Goal: Task Accomplishment & Management: Manage account settings

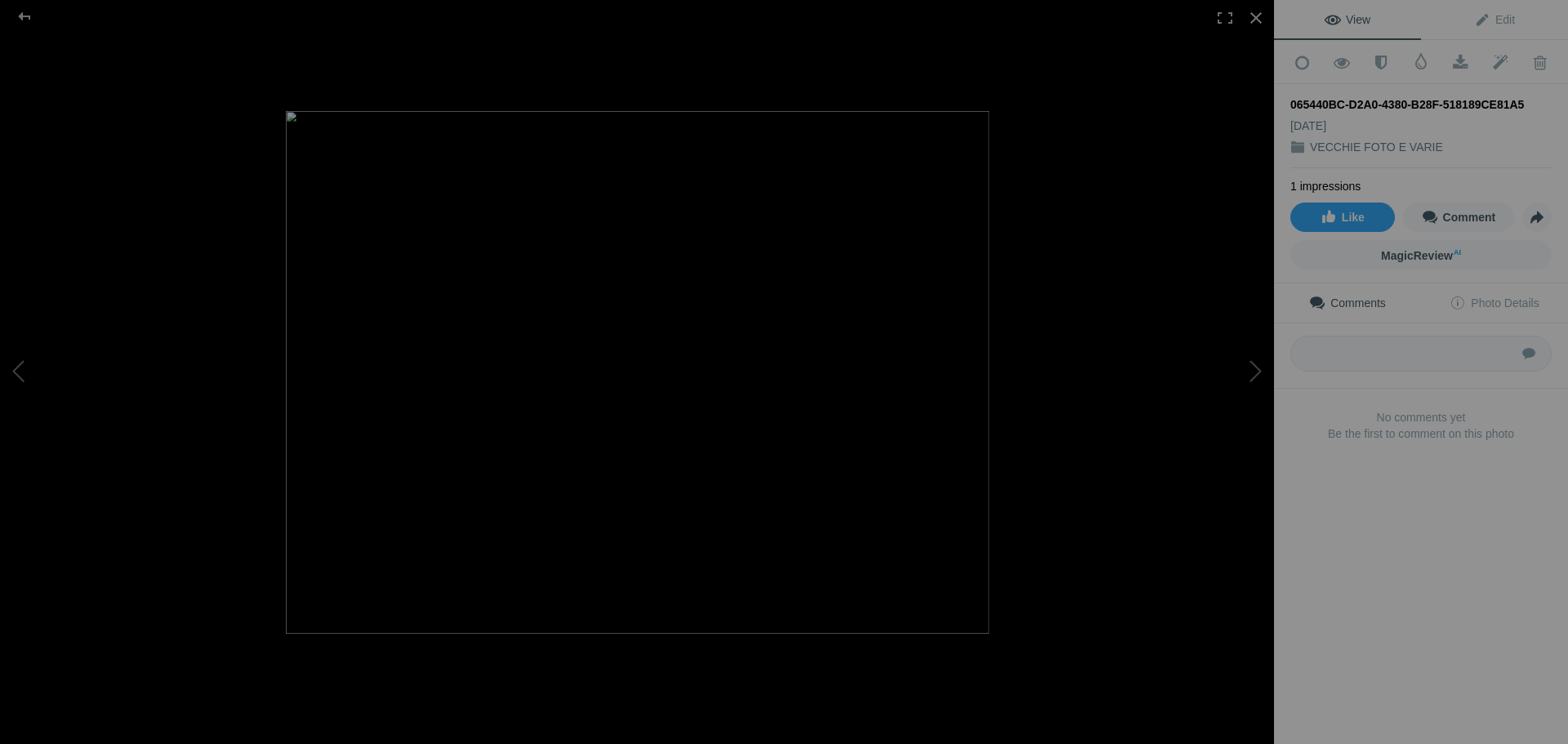
click at [1256, 18] on div at bounding box center [1256, 18] width 36 height 36
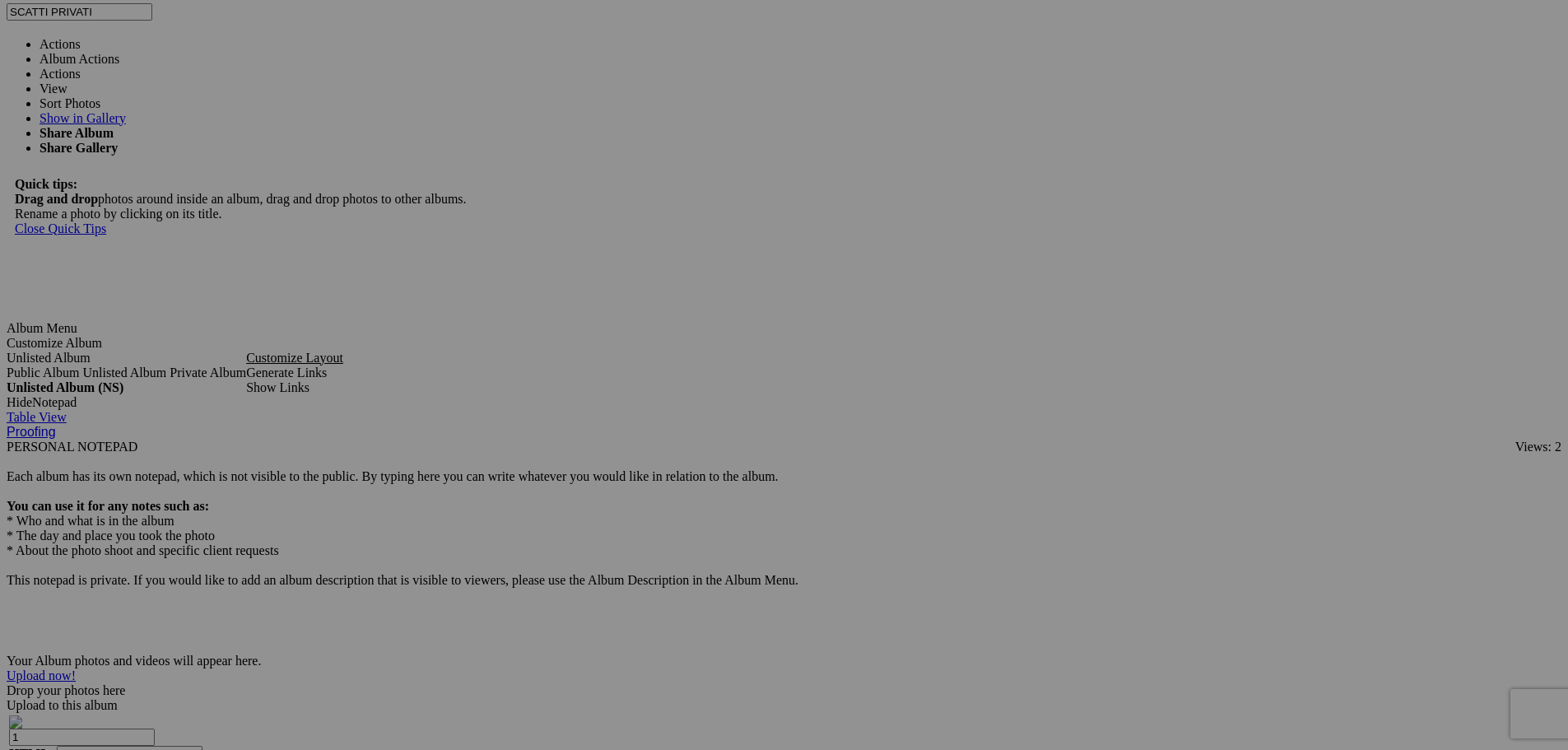
scroll to position [4726, 0]
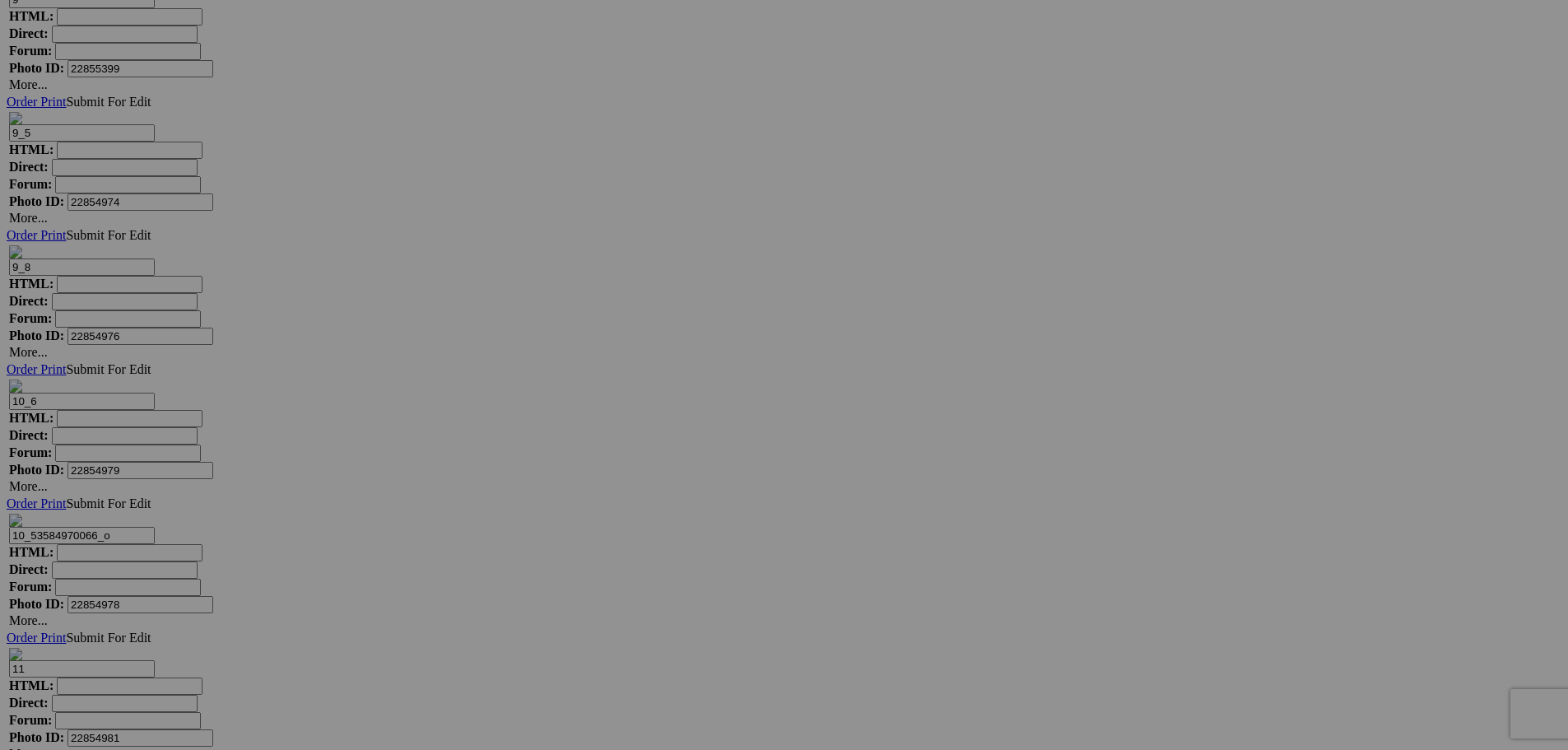
click at [675, 484] on span "Yes" at bounding box center [665, 483] width 19 height 14
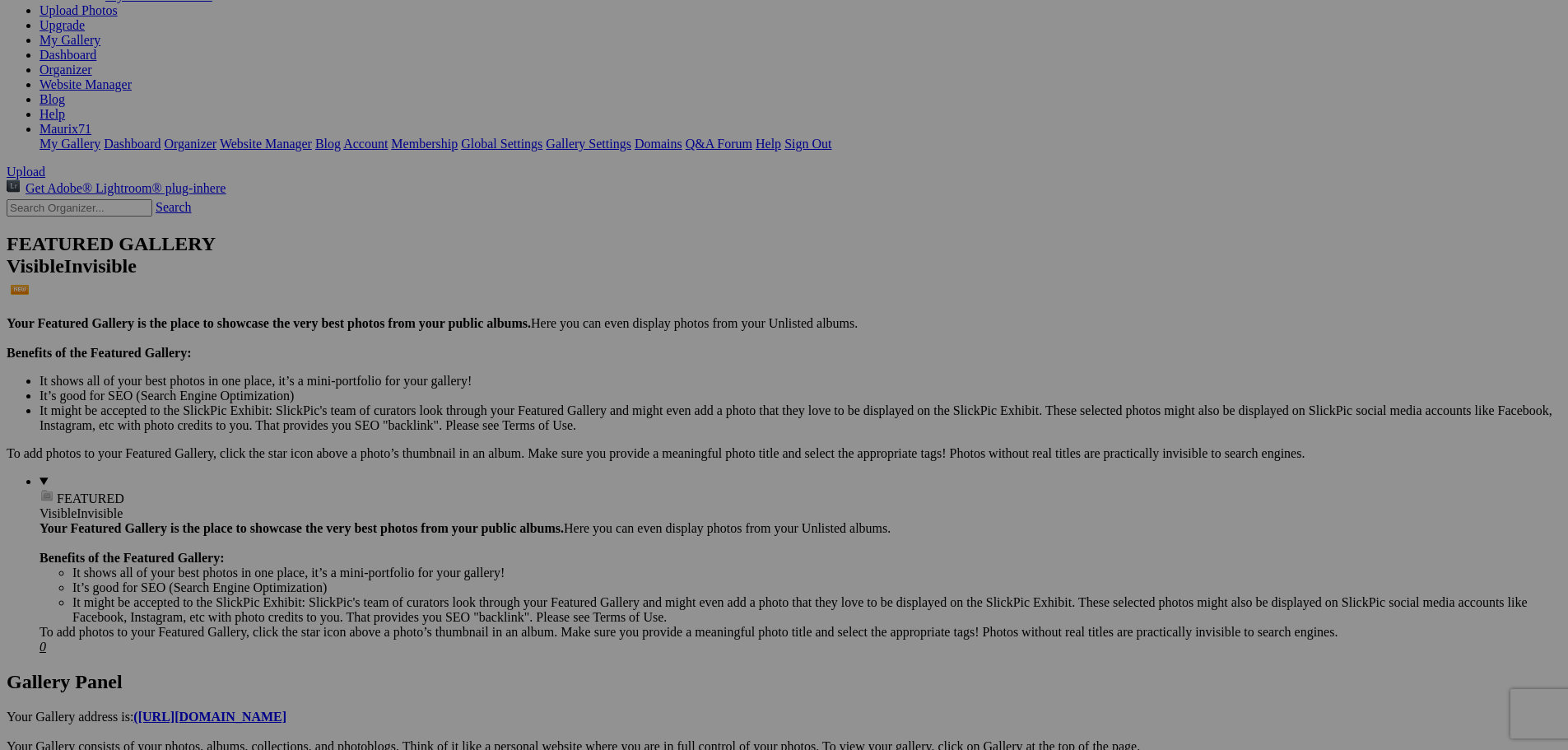
scroll to position [0, 0]
